Goal: Transaction & Acquisition: Subscribe to service/newsletter

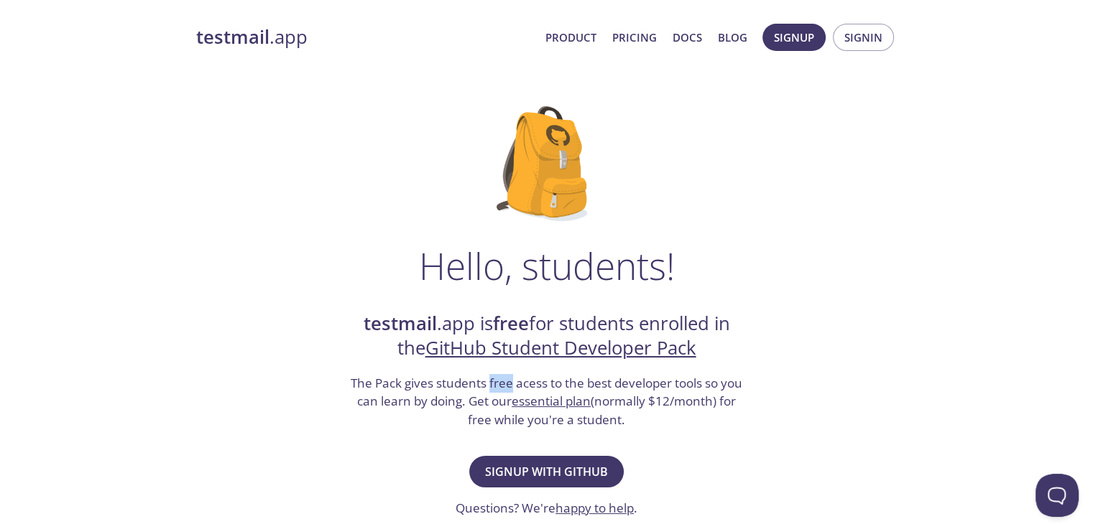
drag, startPoint x: 488, startPoint y: 382, endPoint x: 512, endPoint y: 384, distance: 24.5
click at [512, 384] on h3 "The Pack gives students free acess to the best developer tools so you can learn…" at bounding box center [546, 401] width 395 height 55
drag, startPoint x: 514, startPoint y: 384, endPoint x: 547, endPoint y: 389, distance: 33.3
click at [547, 389] on h3 "The Pack gives students free acess to the best developer tools so you can learn…" at bounding box center [546, 401] width 395 height 55
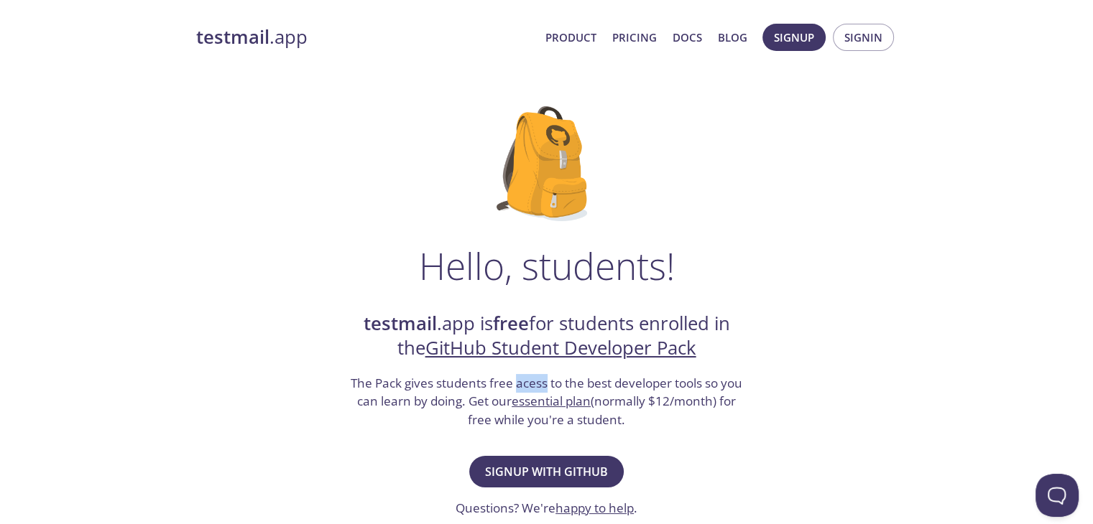
click at [547, 389] on h3 "The Pack gives students free acess to the best developer tools so you can learn…" at bounding box center [546, 401] width 395 height 55
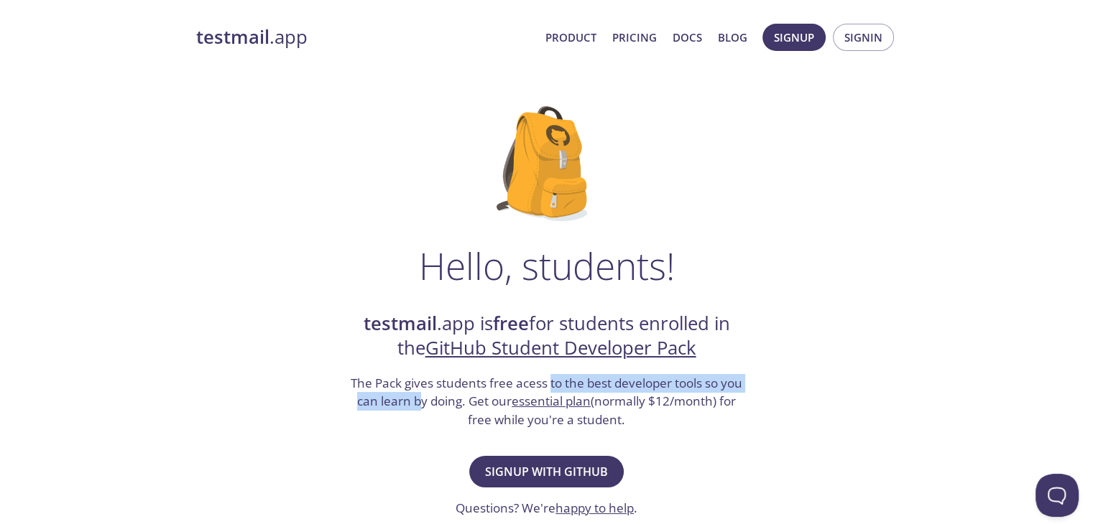
drag, startPoint x: 550, startPoint y: 384, endPoint x: 418, endPoint y: 394, distance: 131.9
click at [418, 394] on h3 "The Pack gives students free acess to the best developer tools so you can learn…" at bounding box center [546, 401] width 395 height 55
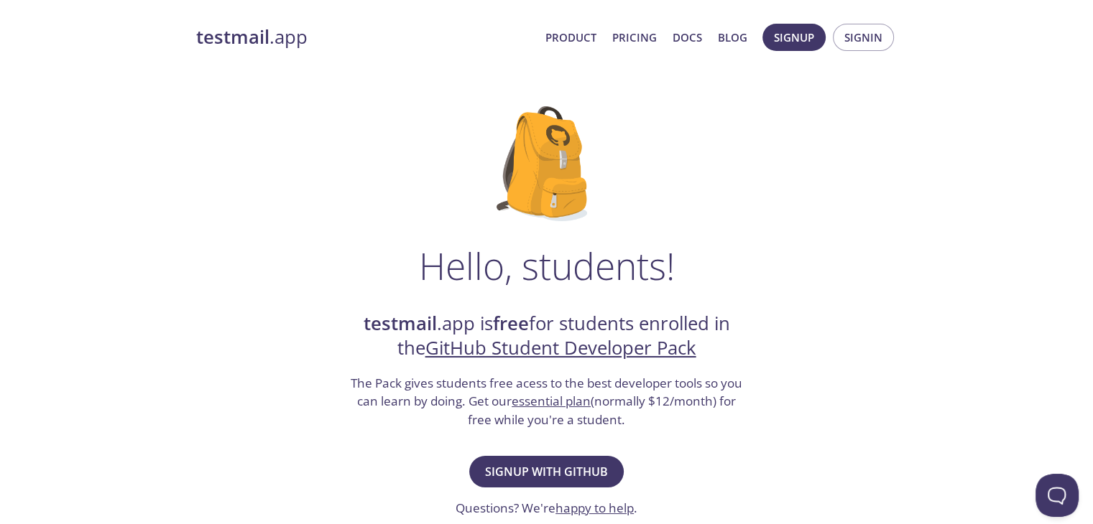
click at [707, 435] on div "Hello, students! testmail .app is free for students enrolled in the GitHub Stud…" at bounding box center [546, 521] width 701 height 877
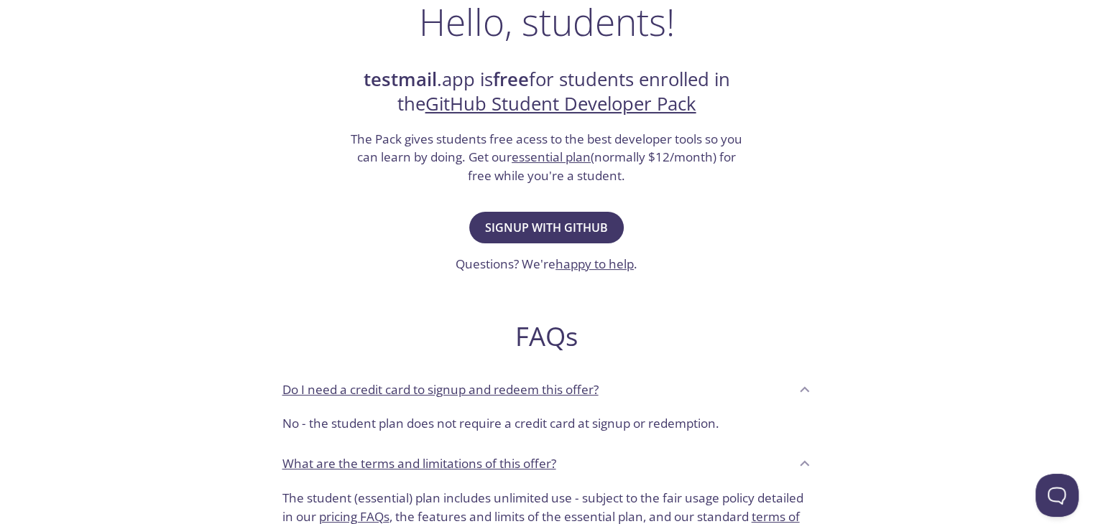
scroll to position [233, 0]
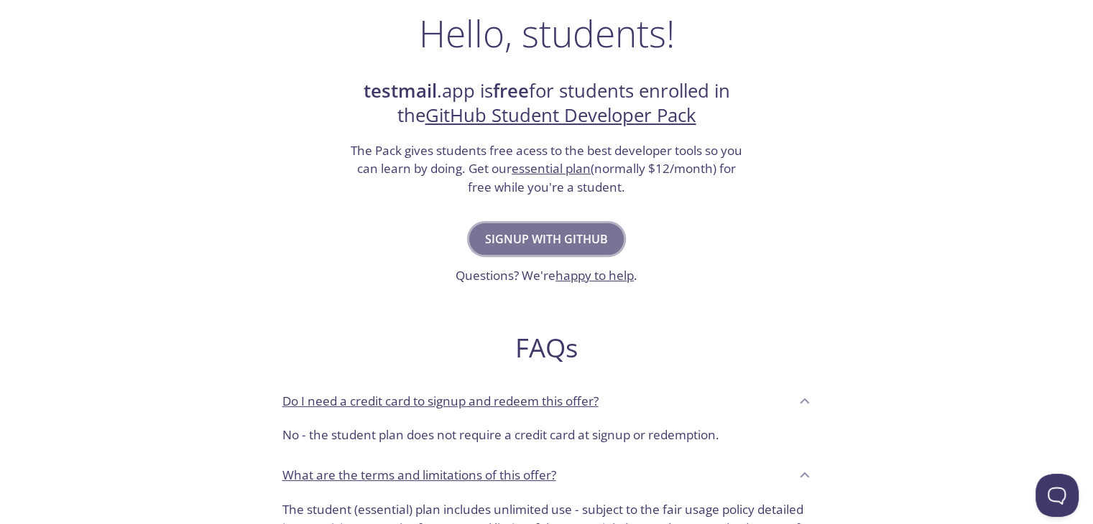
click at [549, 239] on span "Signup with GitHub" at bounding box center [546, 239] width 123 height 20
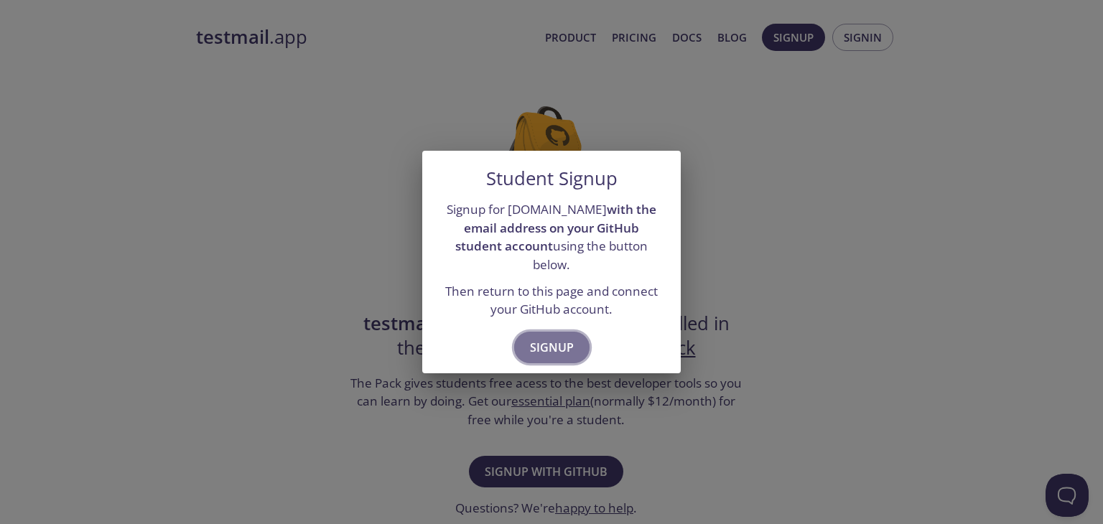
click at [560, 338] on span "Signup" at bounding box center [552, 348] width 44 height 20
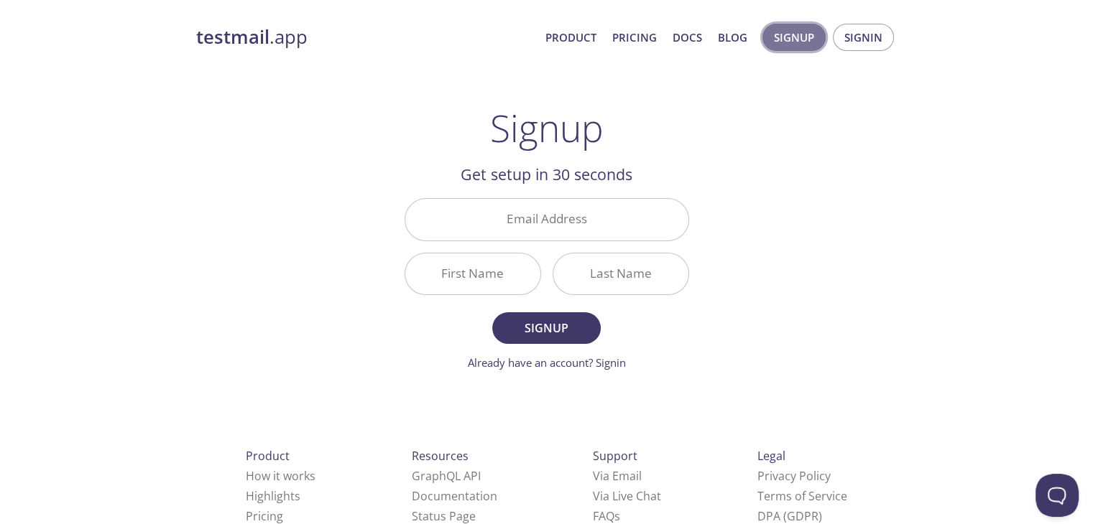
click at [808, 41] on span "Signup" at bounding box center [794, 37] width 40 height 19
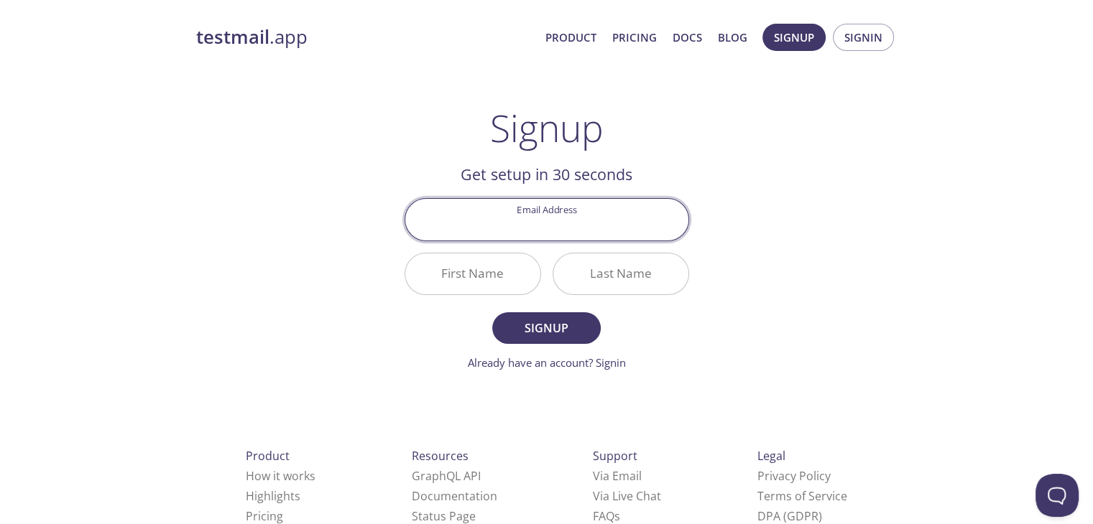
click at [514, 221] on input "Email Address" at bounding box center [546, 219] width 283 height 41
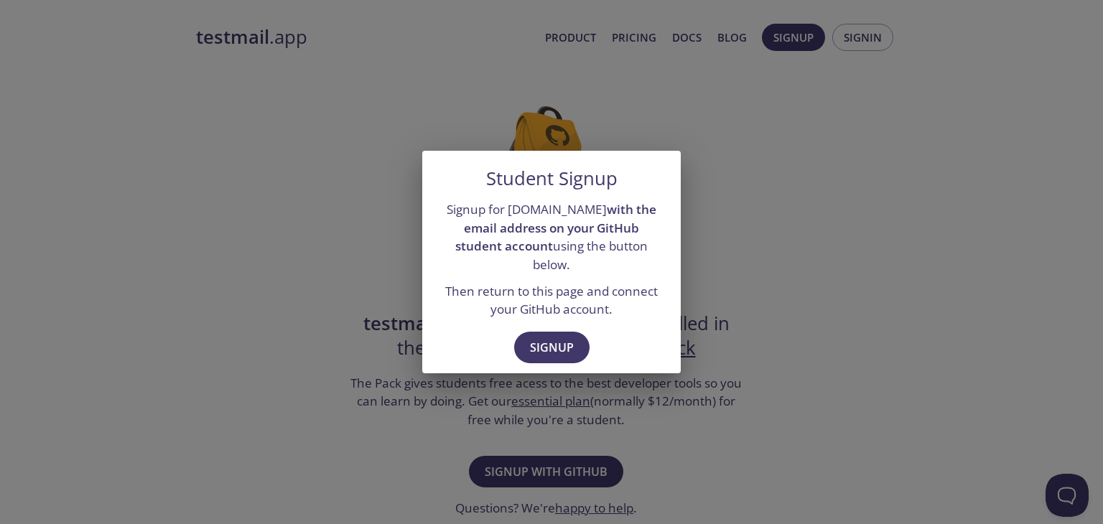
click at [805, 163] on div "Student Signup Signup for [DOMAIN_NAME] with the email address on your GitHub s…" at bounding box center [551, 262] width 1103 height 524
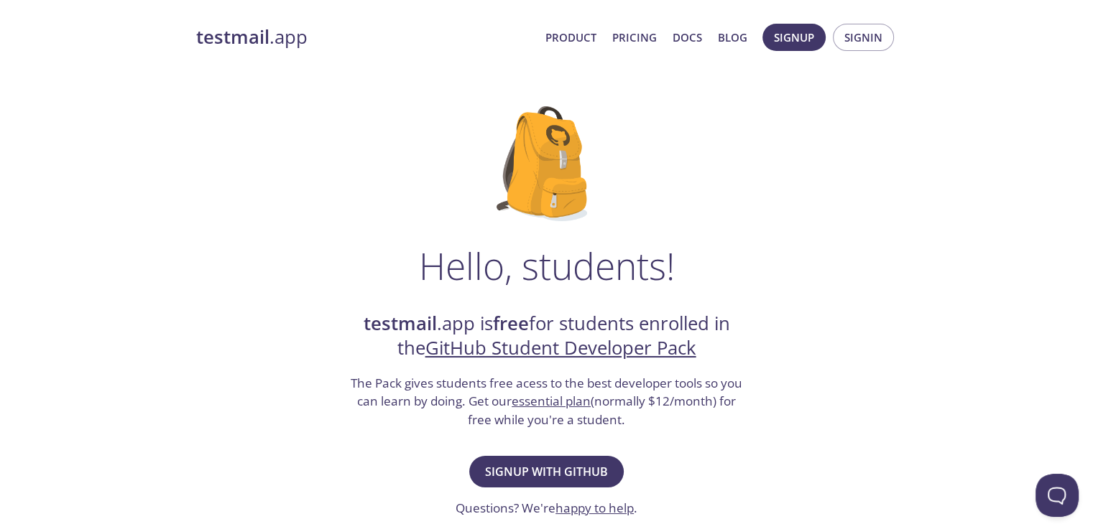
click at [849, 154] on div "Hello, students! testmail .app is free for students enrolled in the GitHub Stud…" at bounding box center [546, 521] width 701 height 877
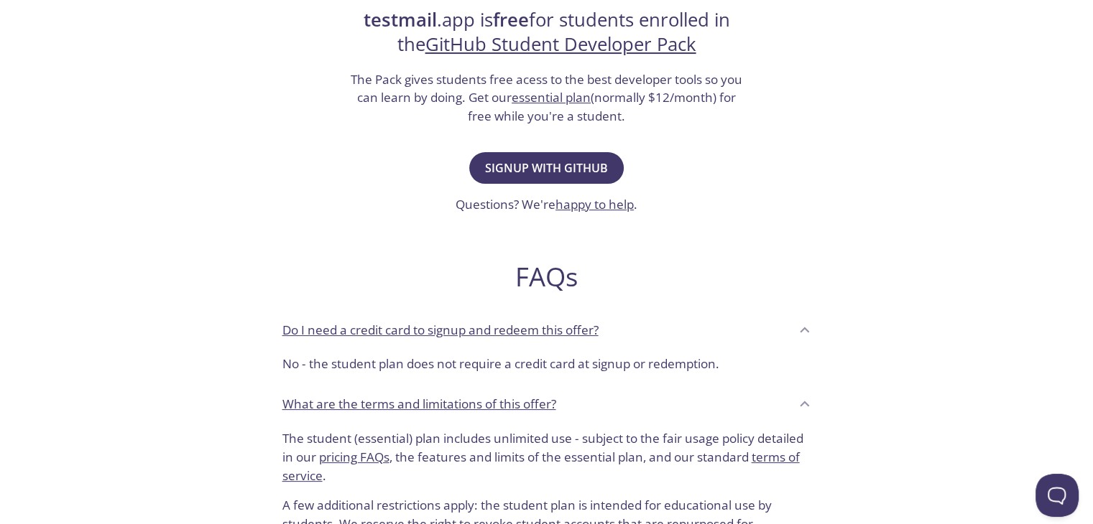
scroll to position [312, 0]
